Goal: Task Accomplishment & Management: Use online tool/utility

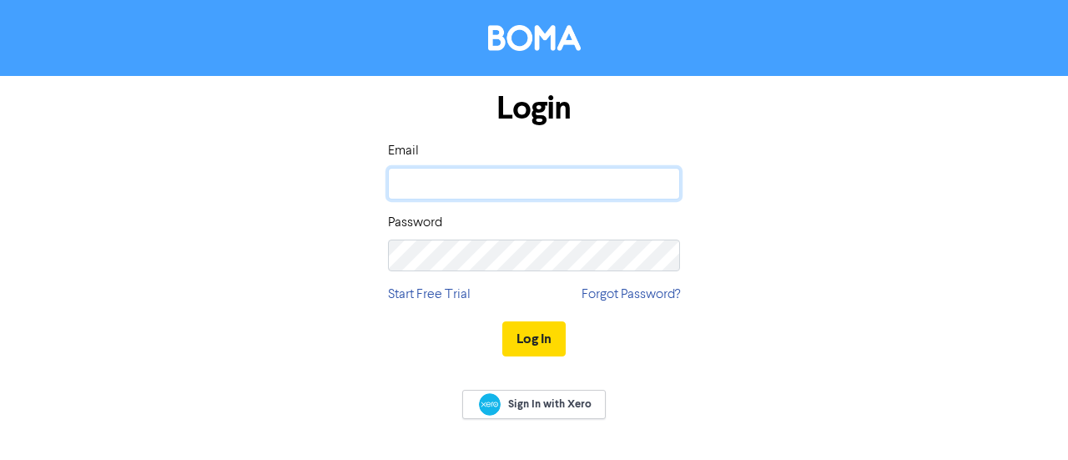
type input "[PERSON_NAME][EMAIL_ADDRESS][DOMAIN_NAME]"
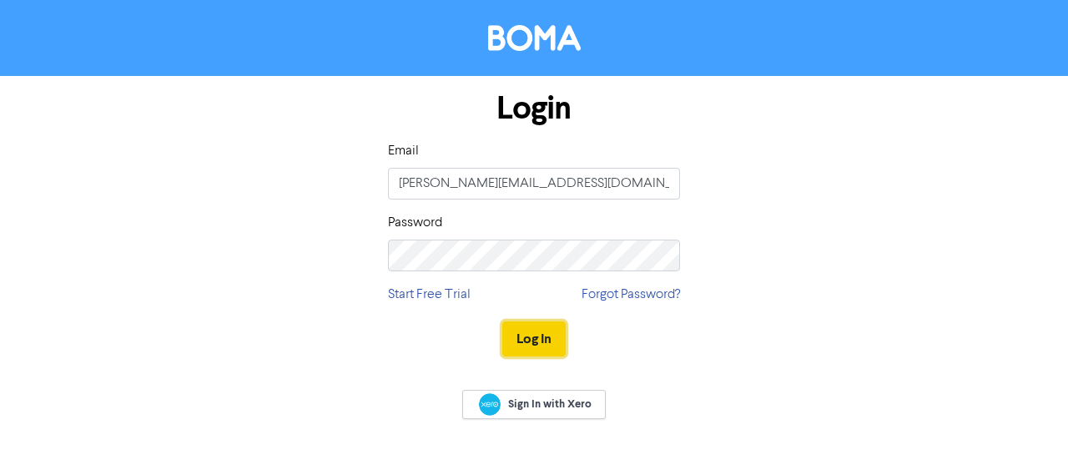
drag, startPoint x: 0, startPoint y: 0, endPoint x: 547, endPoint y: 338, distance: 642.7
click at [547, 338] on button "Log In" at bounding box center [533, 338] width 63 height 35
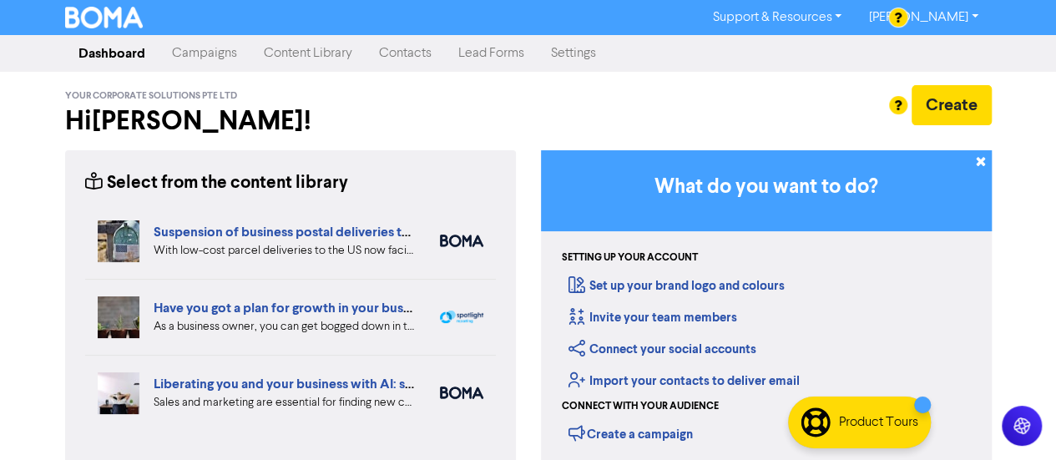
click at [209, 59] on link "Campaigns" at bounding box center [205, 53] width 92 height 33
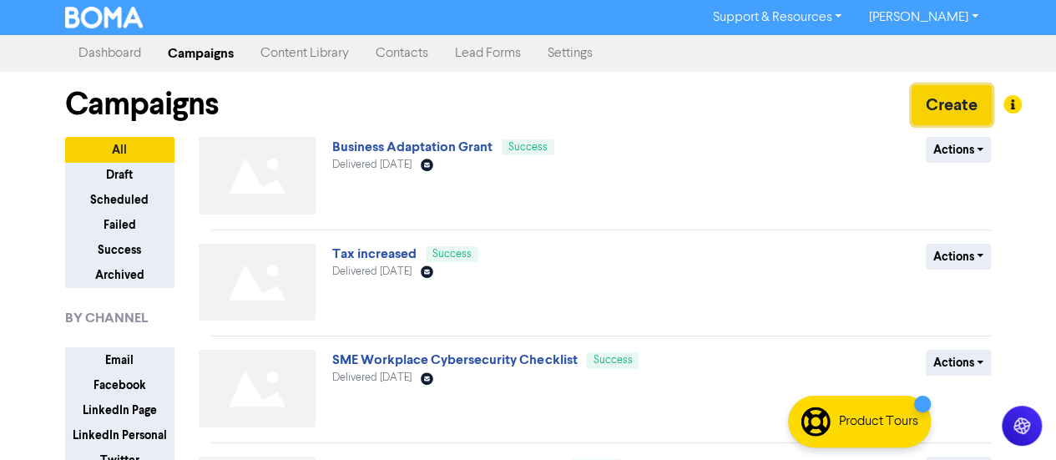
click at [945, 111] on button "Create" at bounding box center [951, 105] width 80 height 40
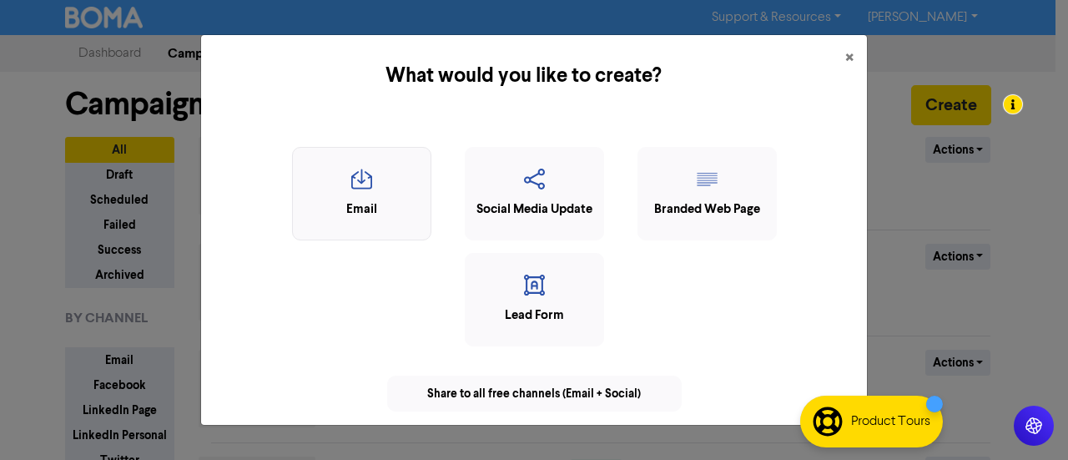
click at [364, 196] on icon "button" at bounding box center [361, 185] width 121 height 32
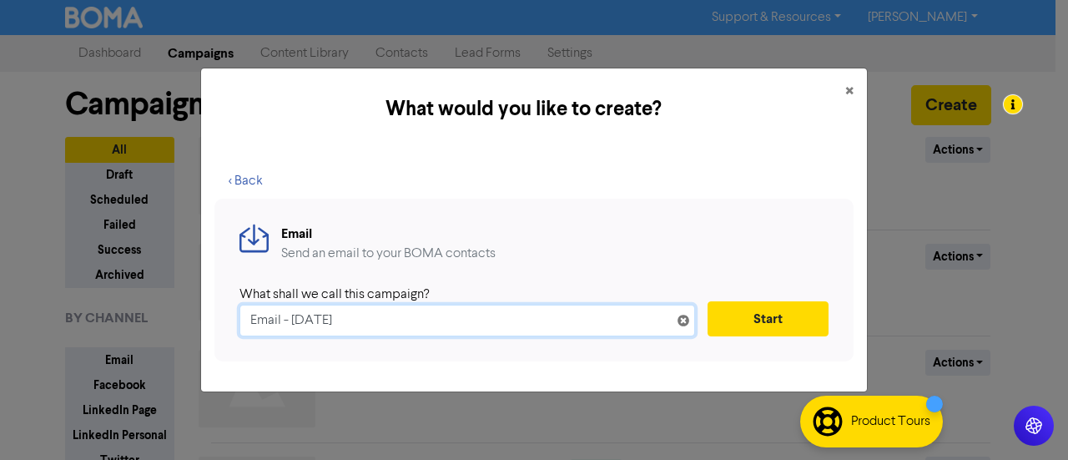
drag, startPoint x: 389, startPoint y: 315, endPoint x: 160, endPoint y: 308, distance: 228.8
click at [160, 308] on div "What would you like to create? × < Back Email Send an email to your BOMA contac…" at bounding box center [534, 230] width 1068 height 460
paste input "Your One-Stop Solution for Foreign Entrepreneurs in Singapore"
type input "Your One-Stop Solution for Foreign Entrepreneurs in Singapore"
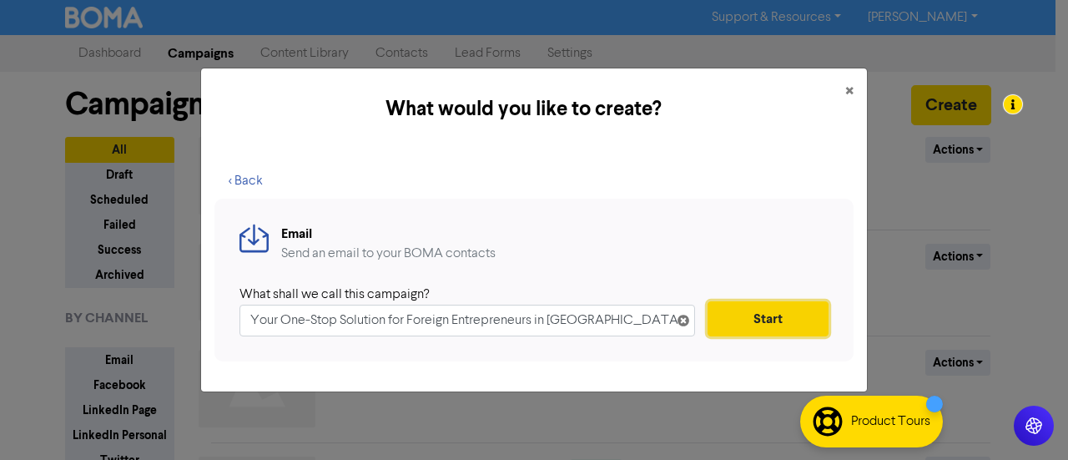
click at [792, 327] on button "Start" at bounding box center [768, 318] width 121 height 35
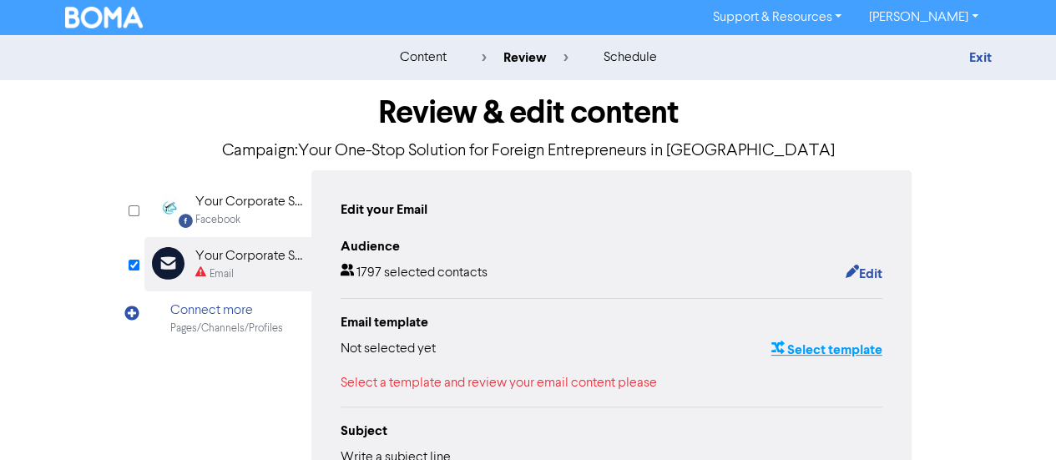
click at [794, 350] on button "Select template" at bounding box center [826, 350] width 113 height 22
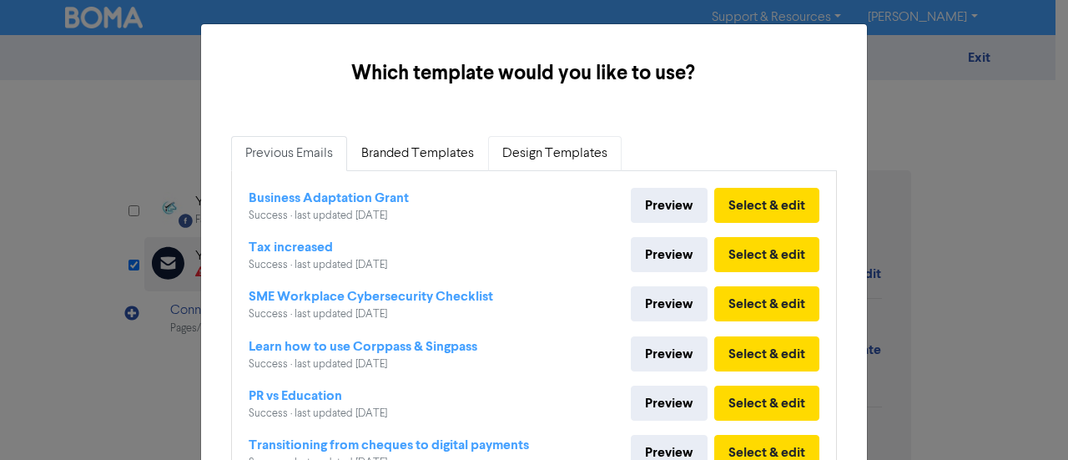
click at [556, 158] on link "Design Templates" at bounding box center [555, 153] width 134 height 35
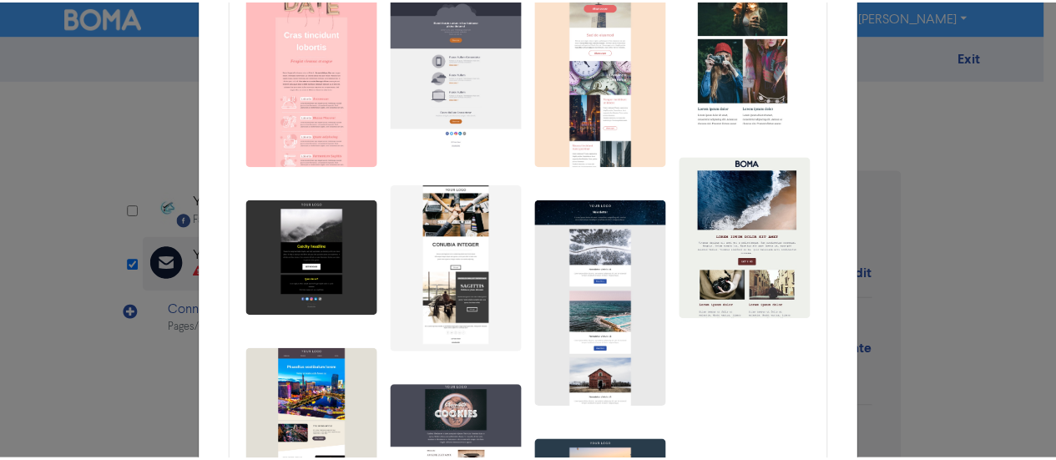
scroll to position [334, 0]
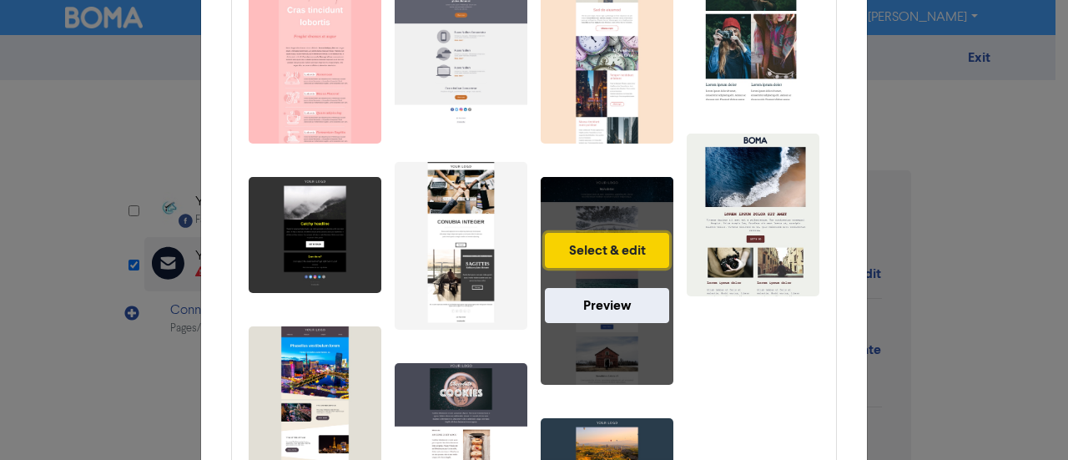
click at [613, 256] on button "Select & edit" at bounding box center [607, 250] width 124 height 35
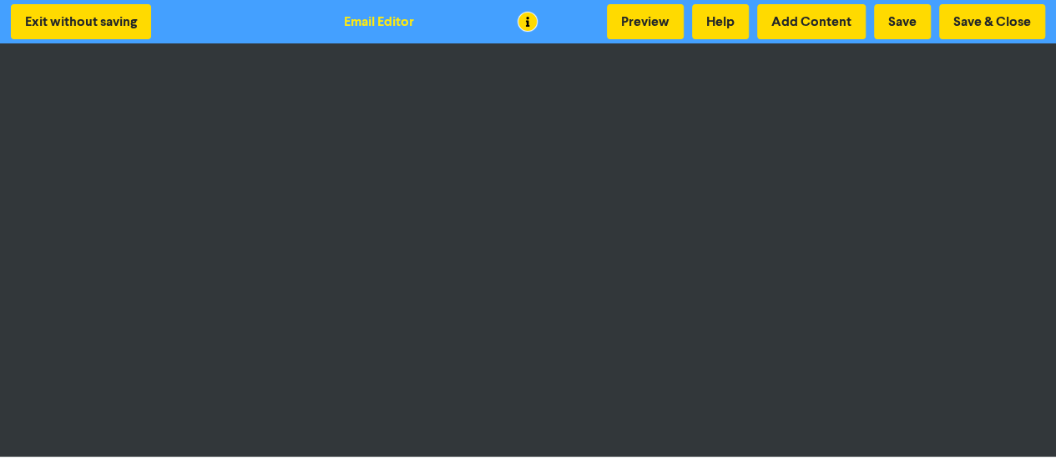
scroll to position [2, 0]
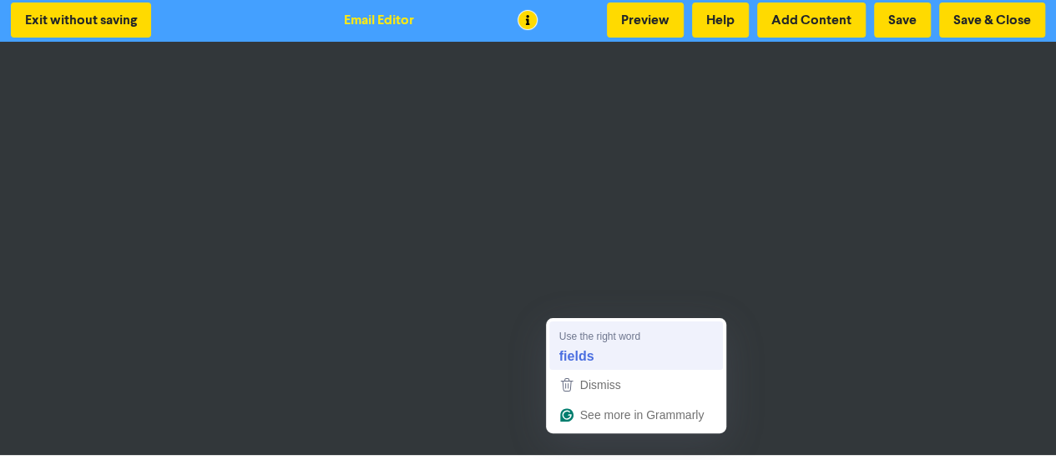
click at [584, 356] on strong "fields" at bounding box center [576, 355] width 35 height 18
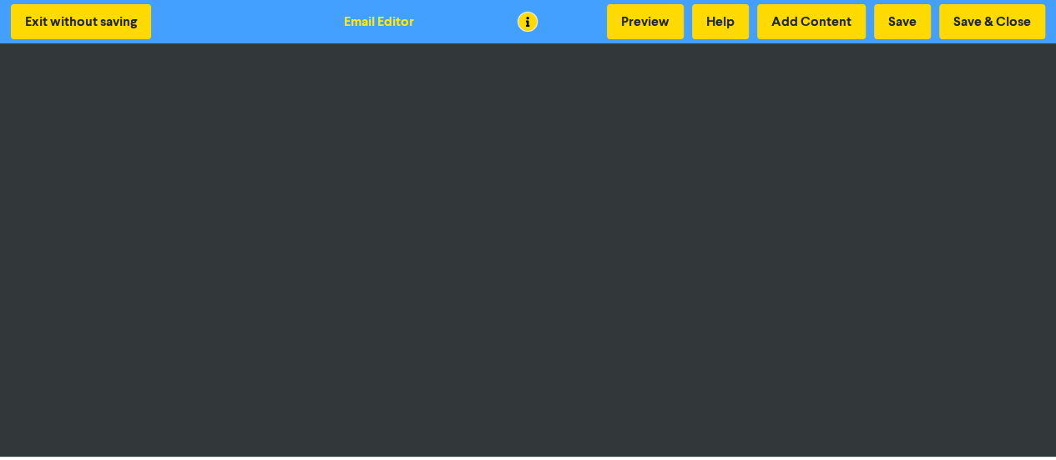
scroll to position [0, 0]
click at [975, 26] on button "Save & Close" at bounding box center [992, 21] width 106 height 35
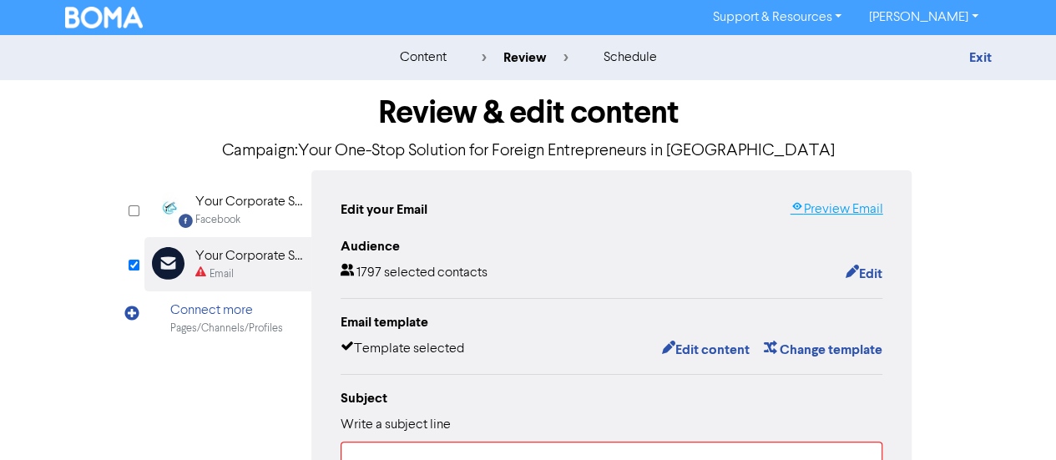
click at [816, 209] on link "Preview Email" at bounding box center [836, 209] width 93 height 20
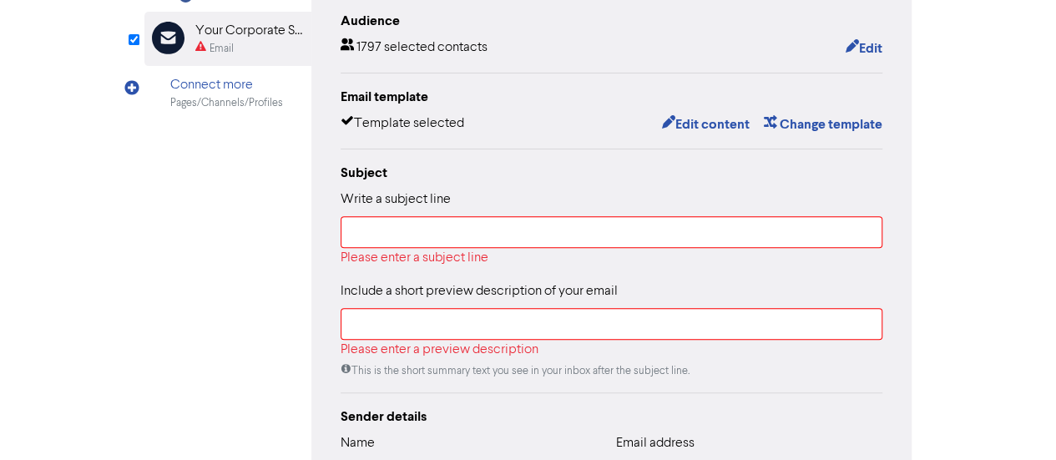
scroll to position [250, 0]
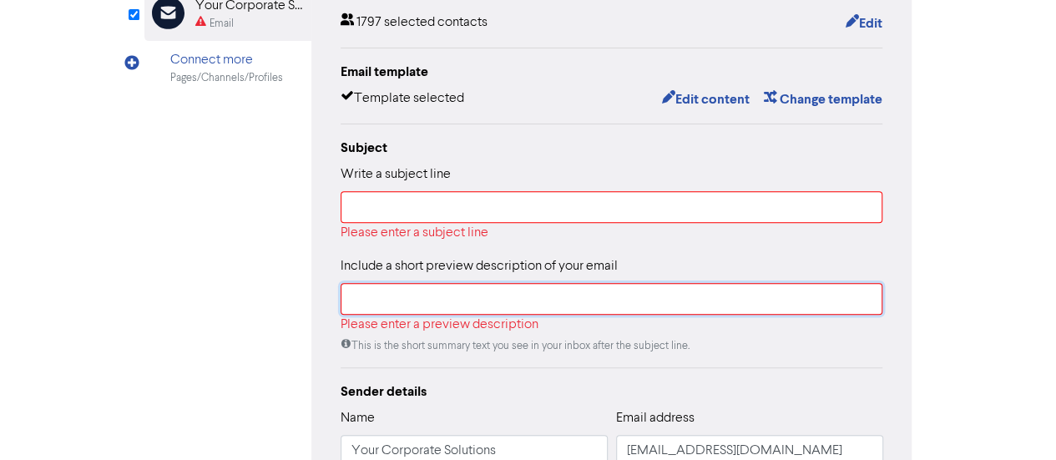
click at [412, 301] on input "text" at bounding box center [612, 299] width 542 height 32
paste input "Your One-Stop Solution for Foreign Entrepreneurs in Singapore"
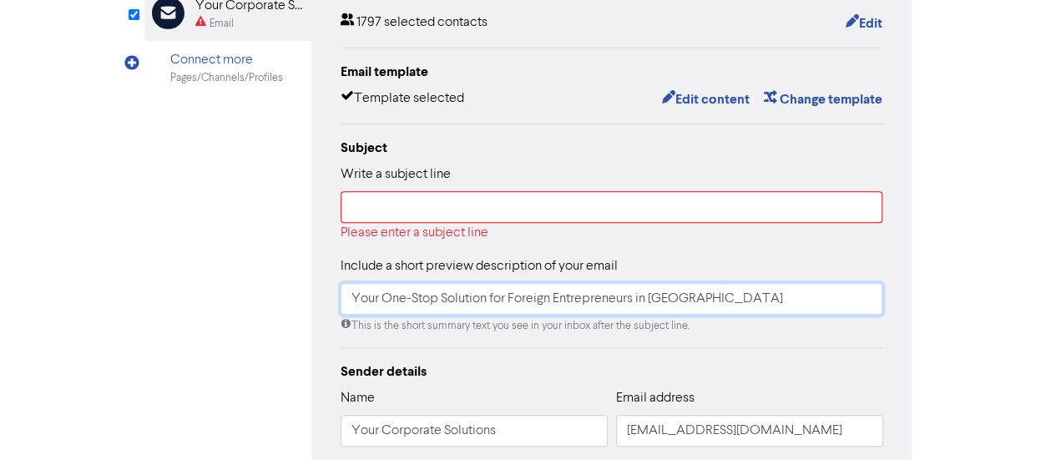
type input "Your One-Stop Solution for Foreign Entrepreneurs in Singapore"
click at [427, 197] on input "text" at bounding box center [612, 207] width 542 height 32
paste input "Build Your Business in Singapore with Ease"
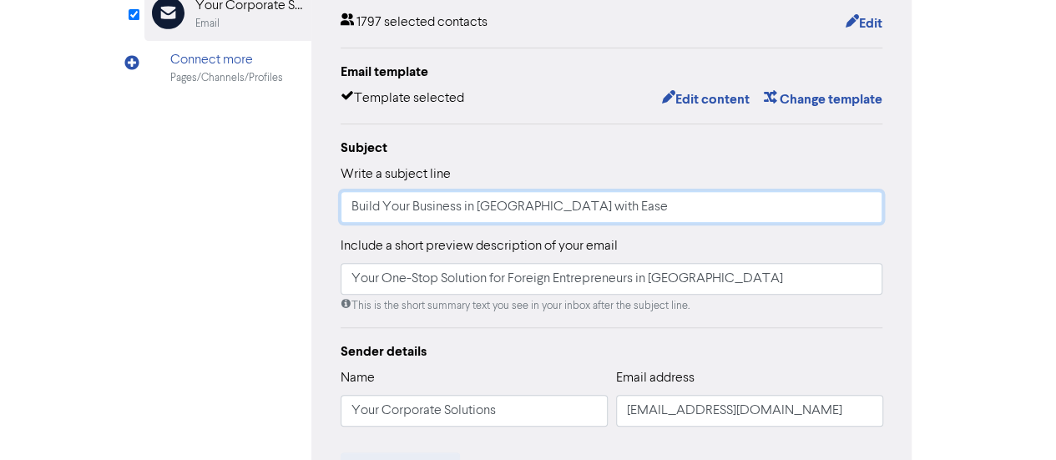
type input "Build Your Business in Singapore with Ease"
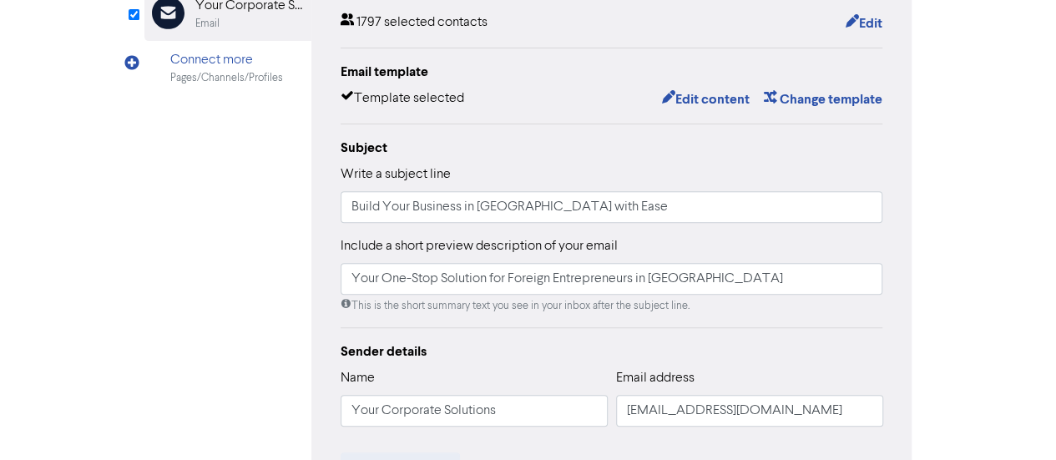
click at [588, 166] on div "Write a subject line Build Your Business in Singapore with Ease" at bounding box center [612, 193] width 542 height 58
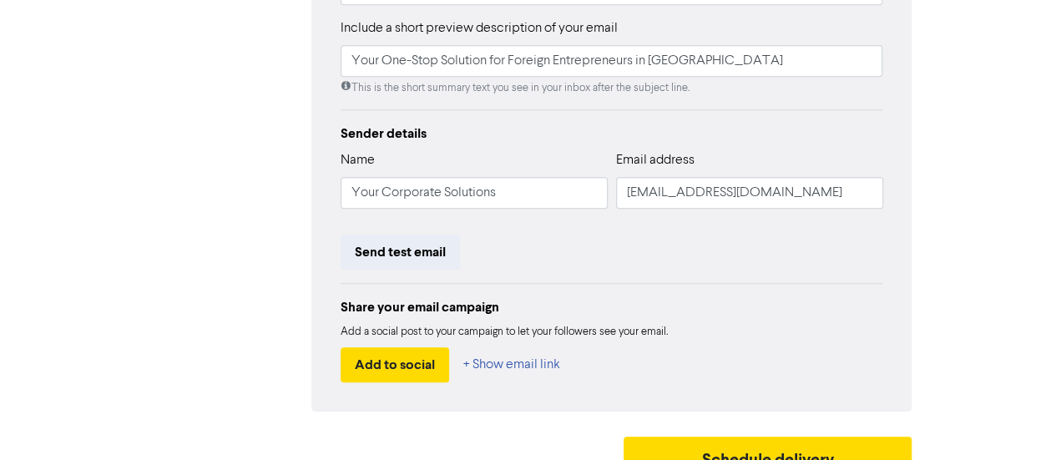
scroll to position [493, 0]
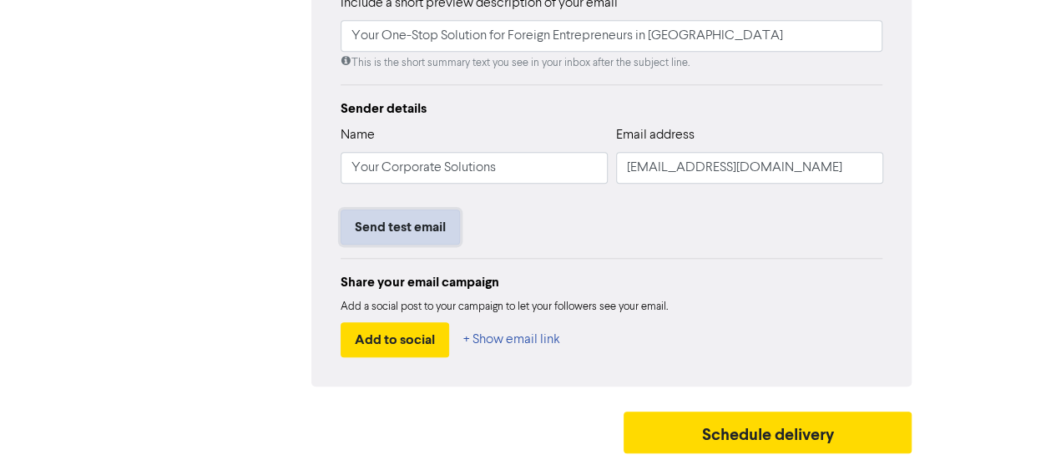
click at [409, 233] on button "Send test email" at bounding box center [400, 226] width 119 height 35
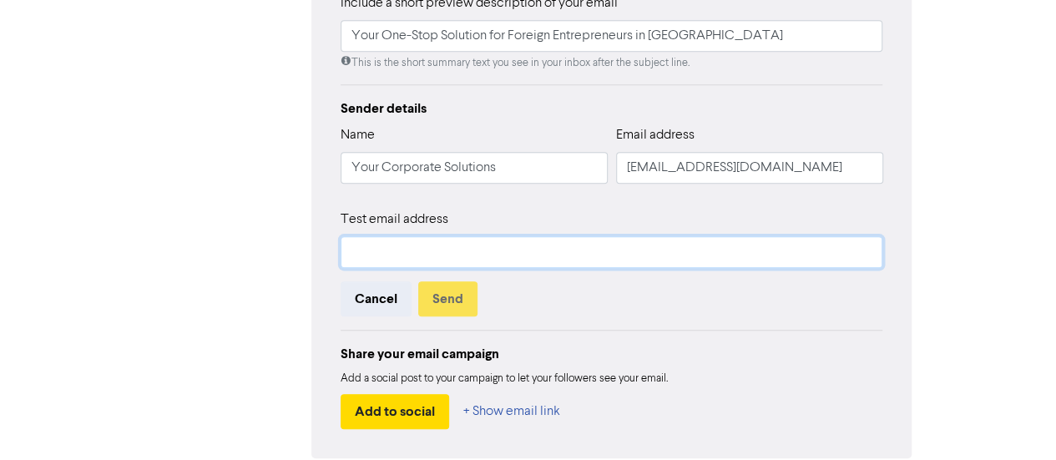
click at [416, 250] on input "text" at bounding box center [612, 252] width 542 height 32
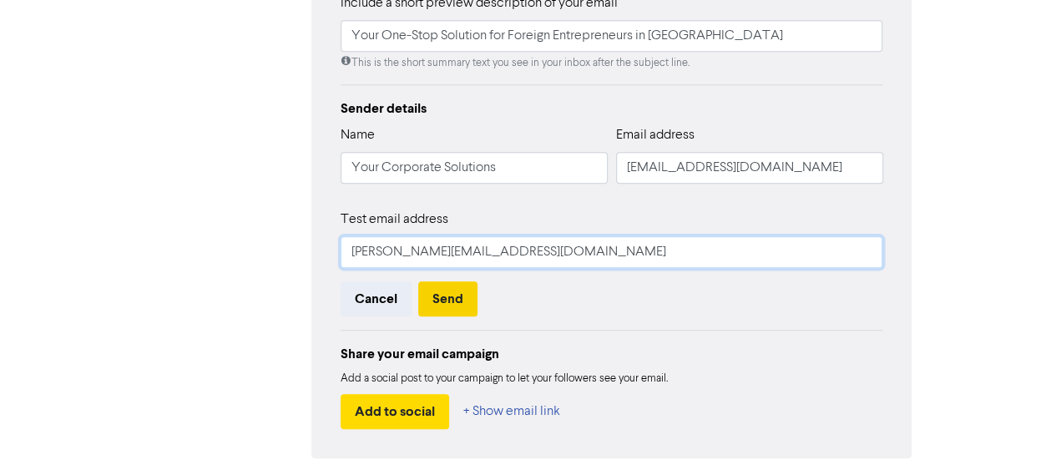
type input "Lynna@ycssg.com"
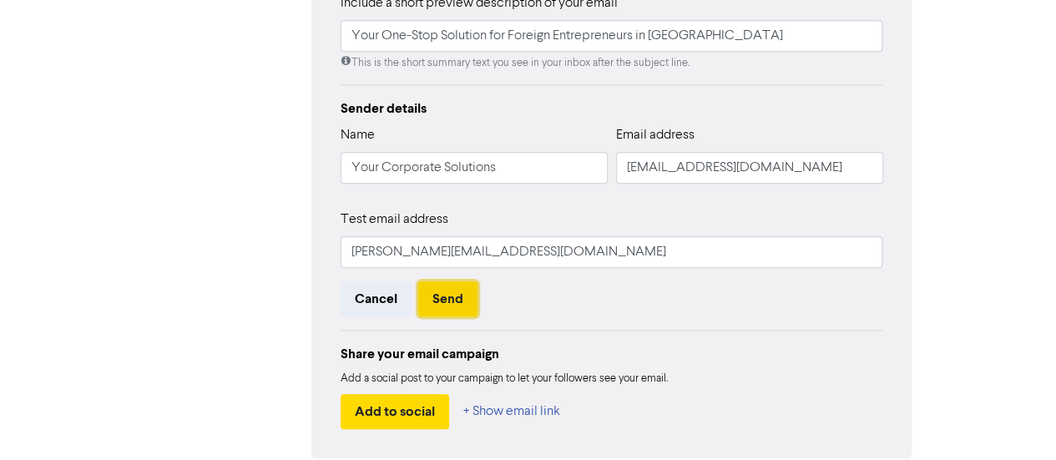
click at [454, 305] on button "Send" at bounding box center [447, 298] width 59 height 35
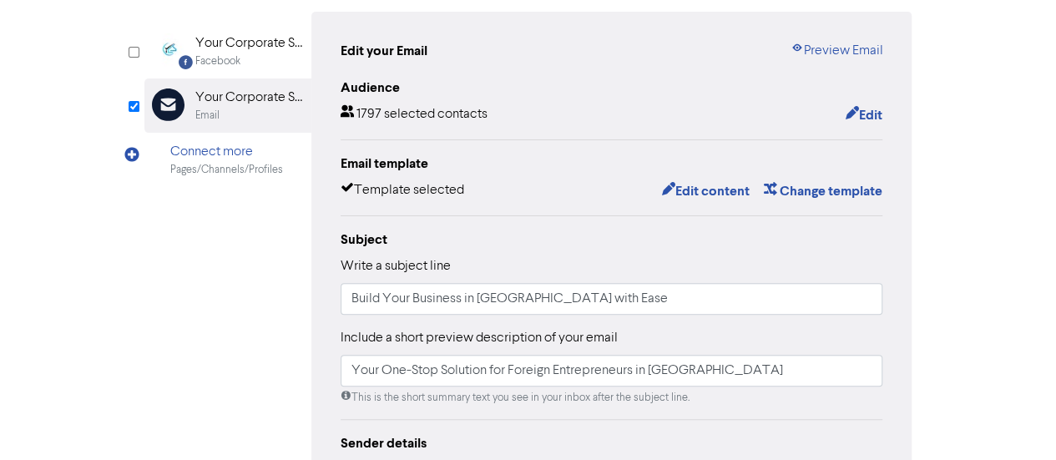
scroll to position [0, 0]
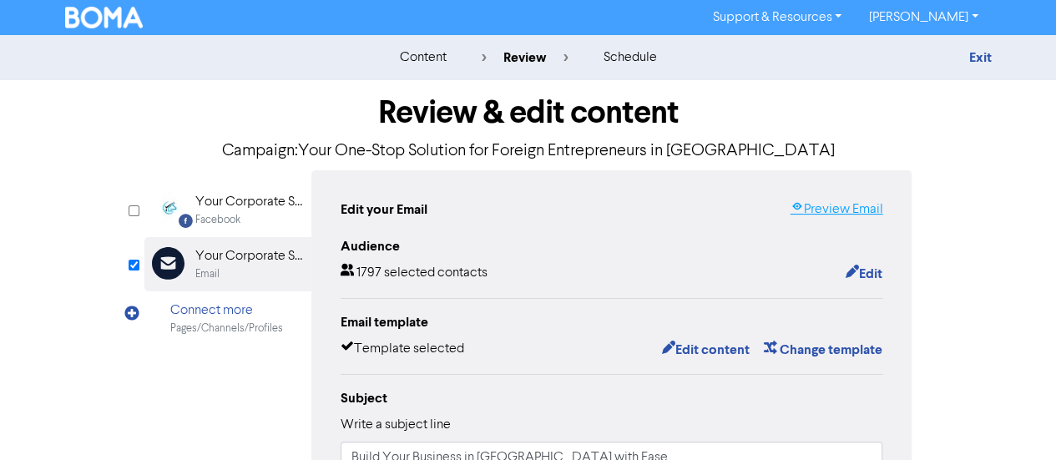
click at [863, 209] on link "Preview Email" at bounding box center [836, 209] width 93 height 20
click at [424, 65] on div "content" at bounding box center [422, 58] width 47 height 20
click at [701, 348] on button "Edit content" at bounding box center [704, 350] width 89 height 22
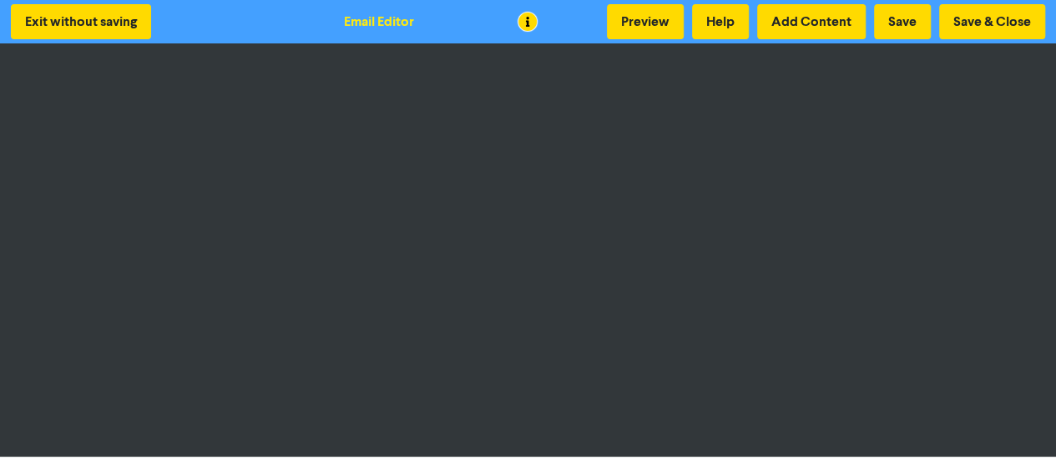
scroll to position [2, 0]
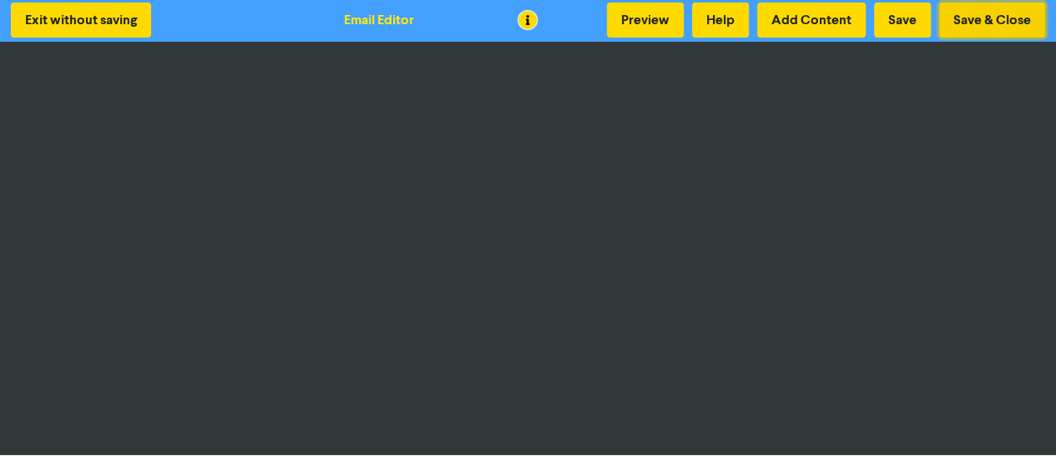
click at [978, 20] on button "Save & Close" at bounding box center [992, 20] width 106 height 35
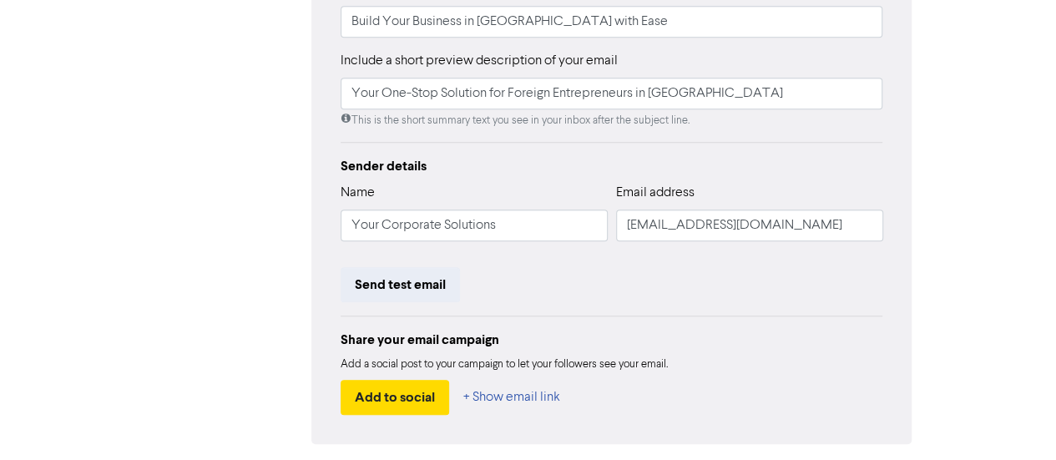
scroll to position [493, 0]
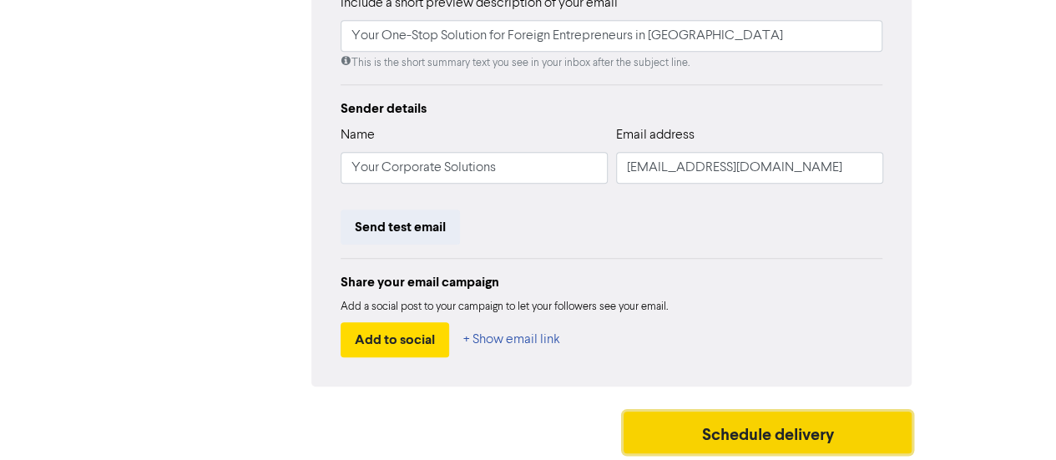
click at [808, 441] on button "Schedule delivery" at bounding box center [767, 432] width 289 height 42
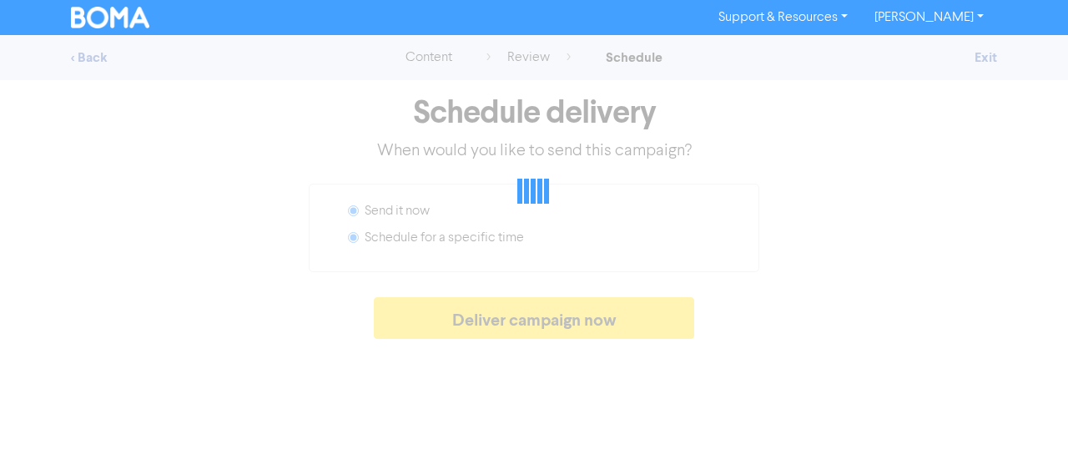
radio input "false"
radio input "true"
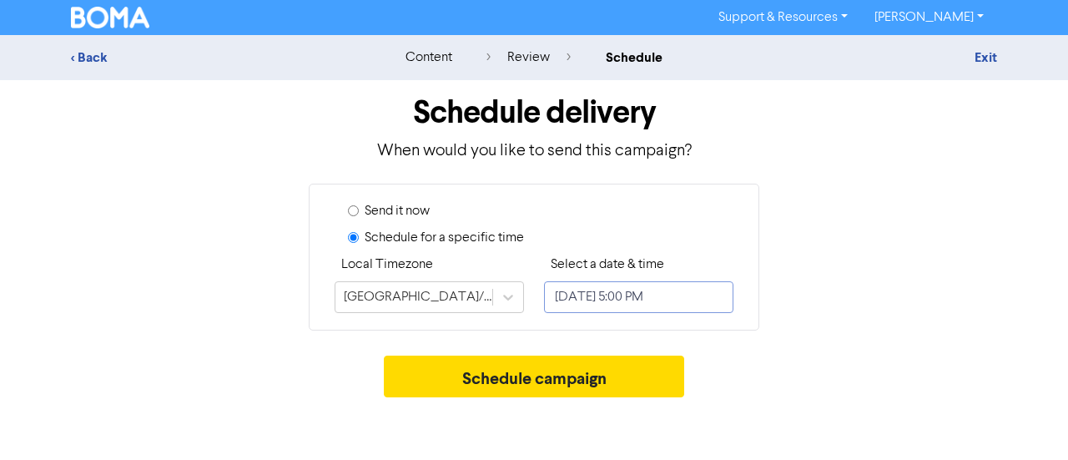
click at [621, 297] on input "October 1, 2025 5:00 PM" at bounding box center [638, 297] width 189 height 32
select select "9"
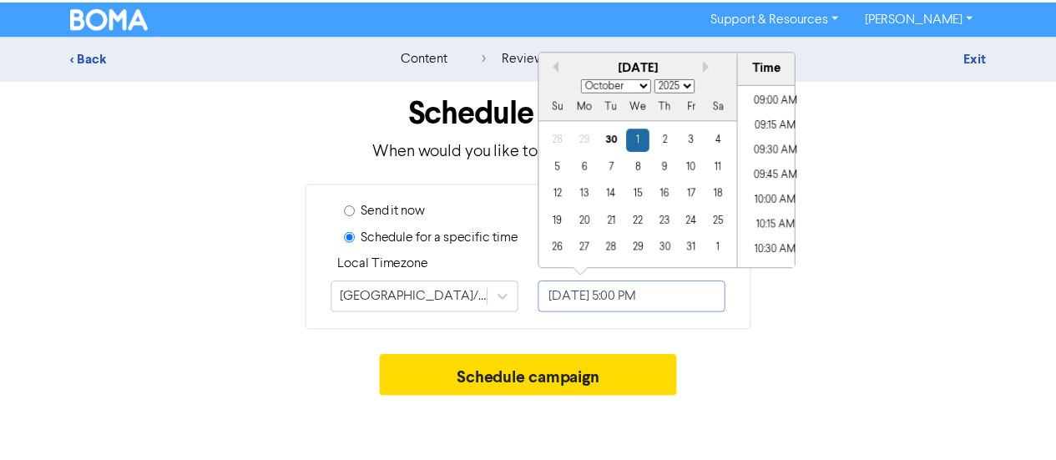
scroll to position [872, 0]
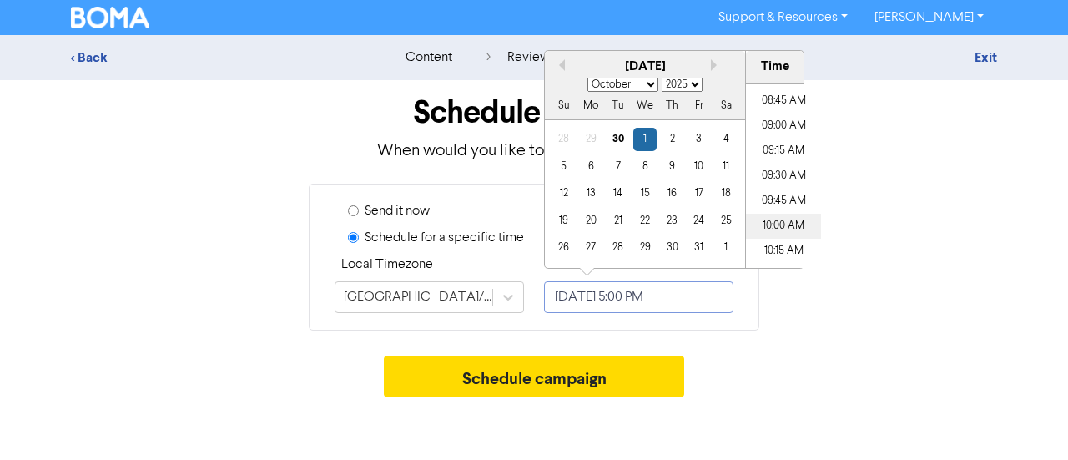
click at [770, 217] on li "10:00 AM" at bounding box center [783, 226] width 75 height 25
type input "October 1, 2025 10:00 AM"
click at [805, 318] on div "Send it now Schedule for a specific time Local Timezone Asia/Singapore Select a…" at bounding box center [533, 257] width 951 height 147
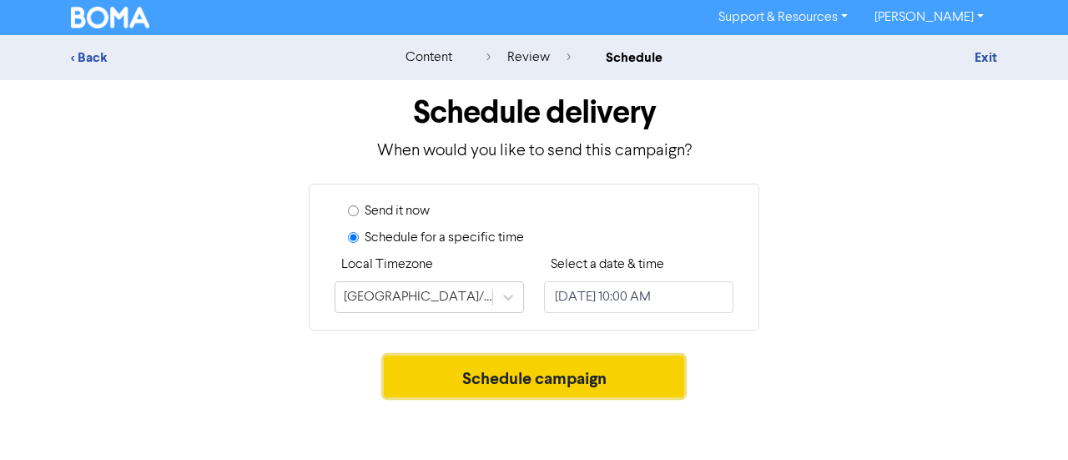
click at [561, 370] on button "Schedule campaign" at bounding box center [534, 377] width 301 height 42
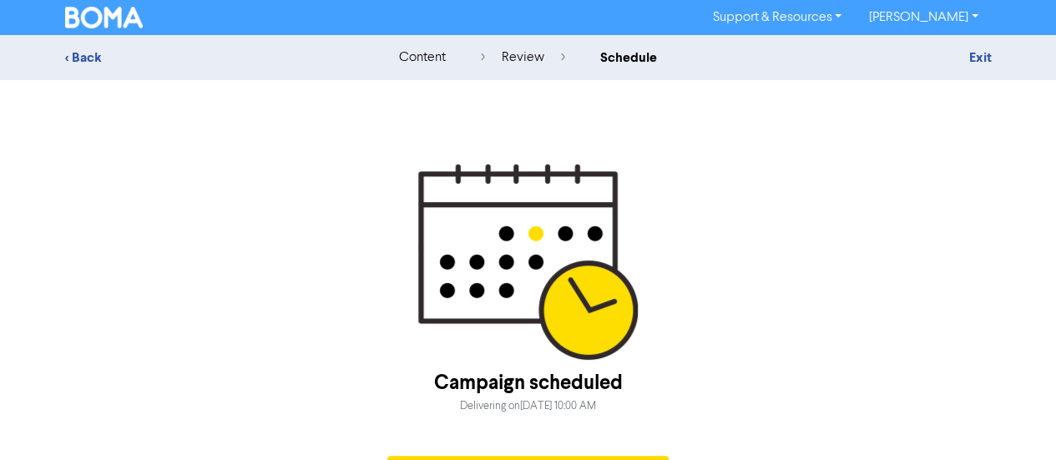
scroll to position [45, 0]
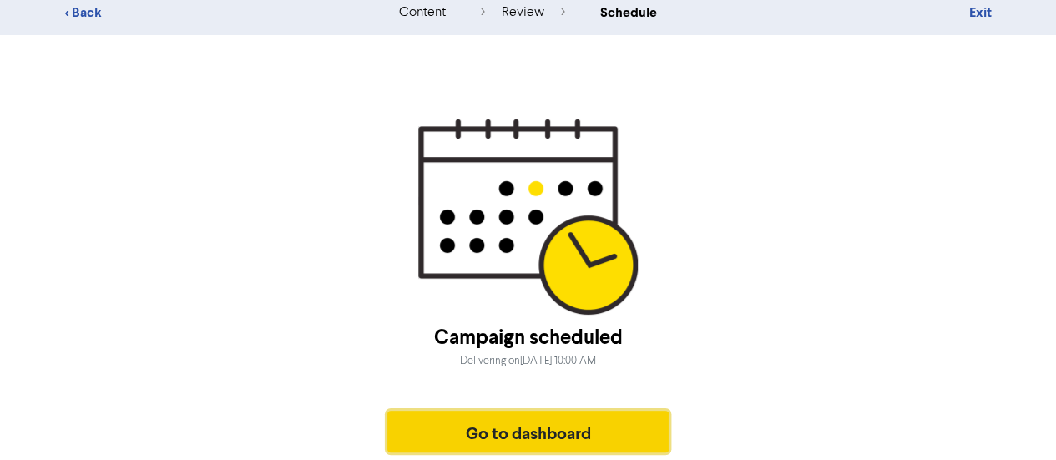
click at [535, 431] on button "Go to dashboard" at bounding box center [528, 432] width 282 height 42
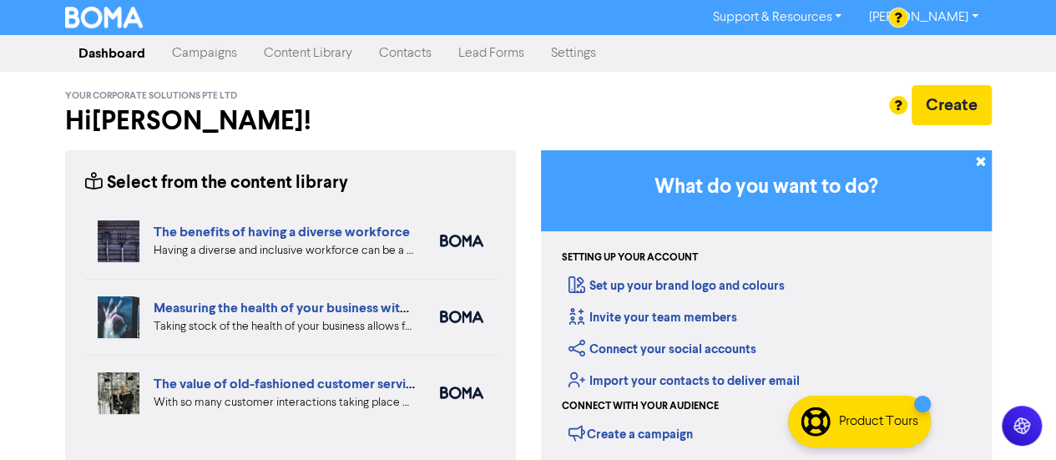
click at [201, 51] on link "Campaigns" at bounding box center [205, 53] width 92 height 33
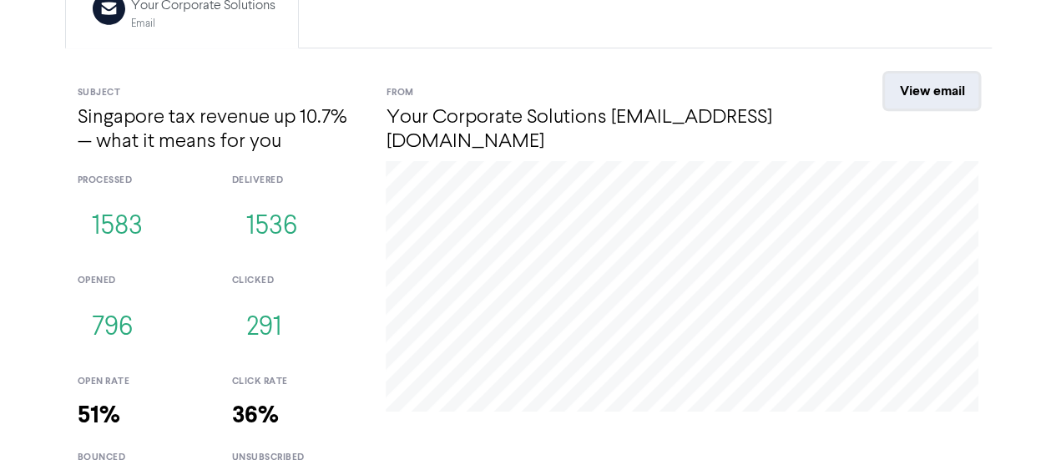
scroll to position [249, 0]
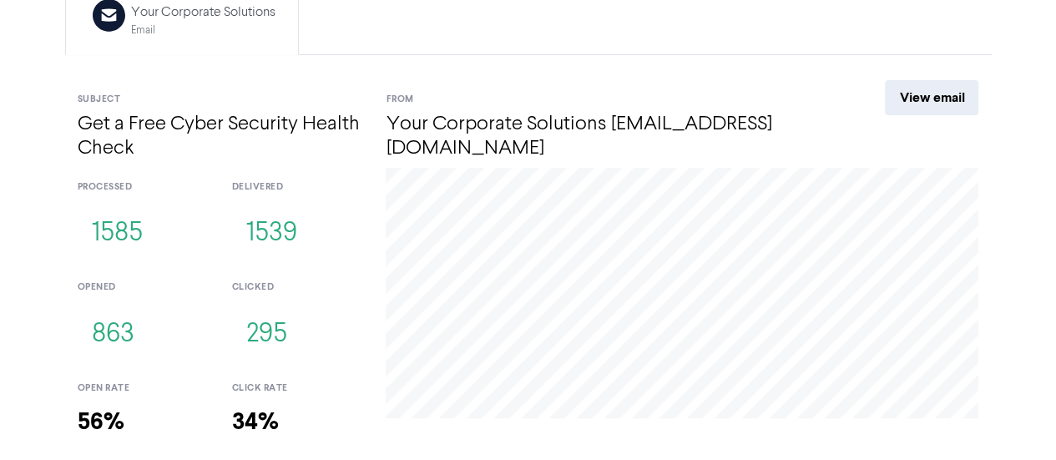
scroll to position [249, 0]
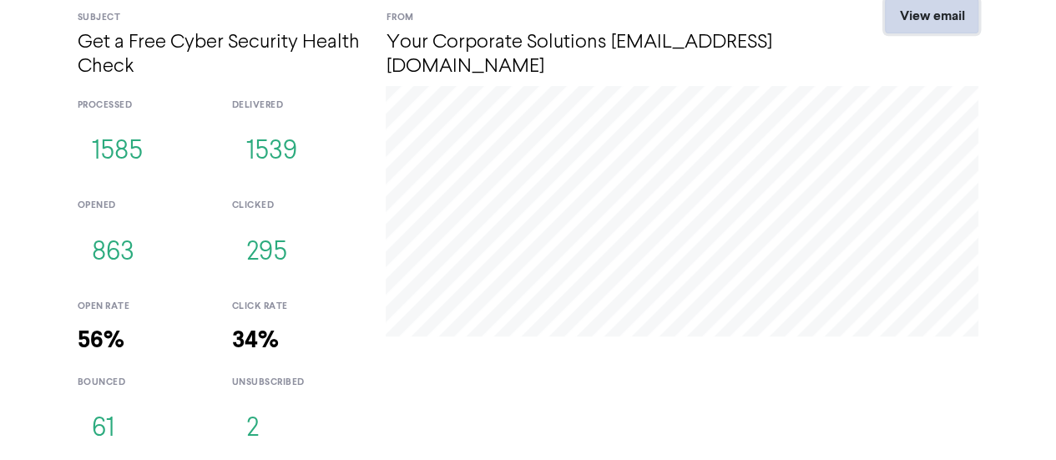
click at [918, 15] on link "View email" at bounding box center [931, 15] width 93 height 35
